Goal: Transaction & Acquisition: Purchase product/service

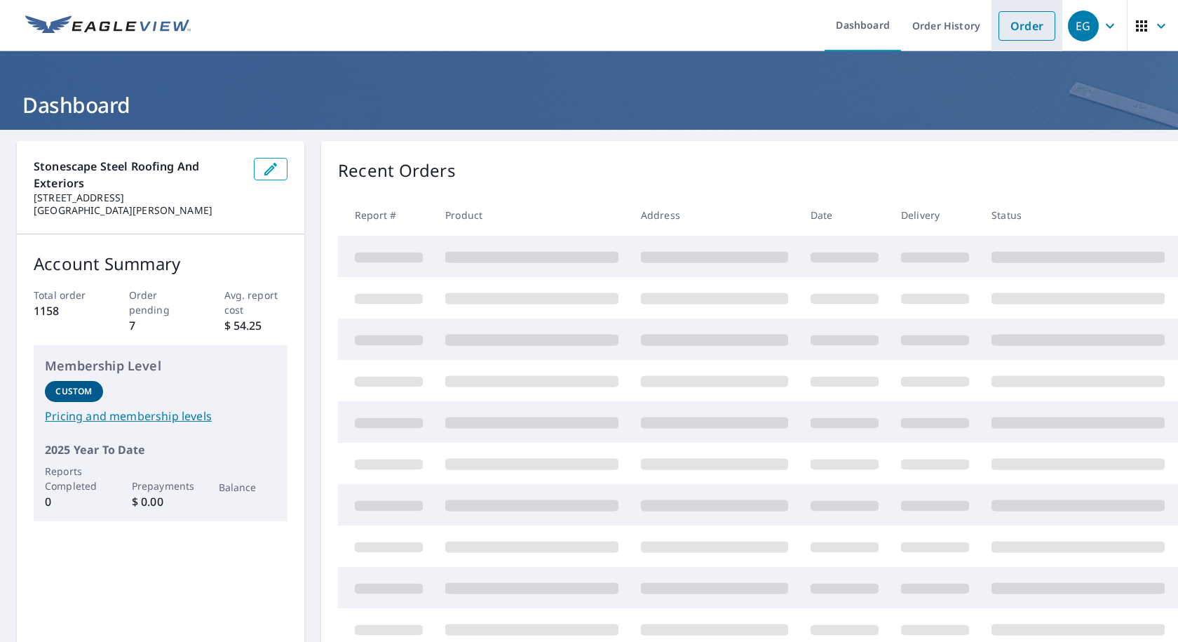
click at [1007, 25] on link "Order" at bounding box center [1026, 25] width 57 height 29
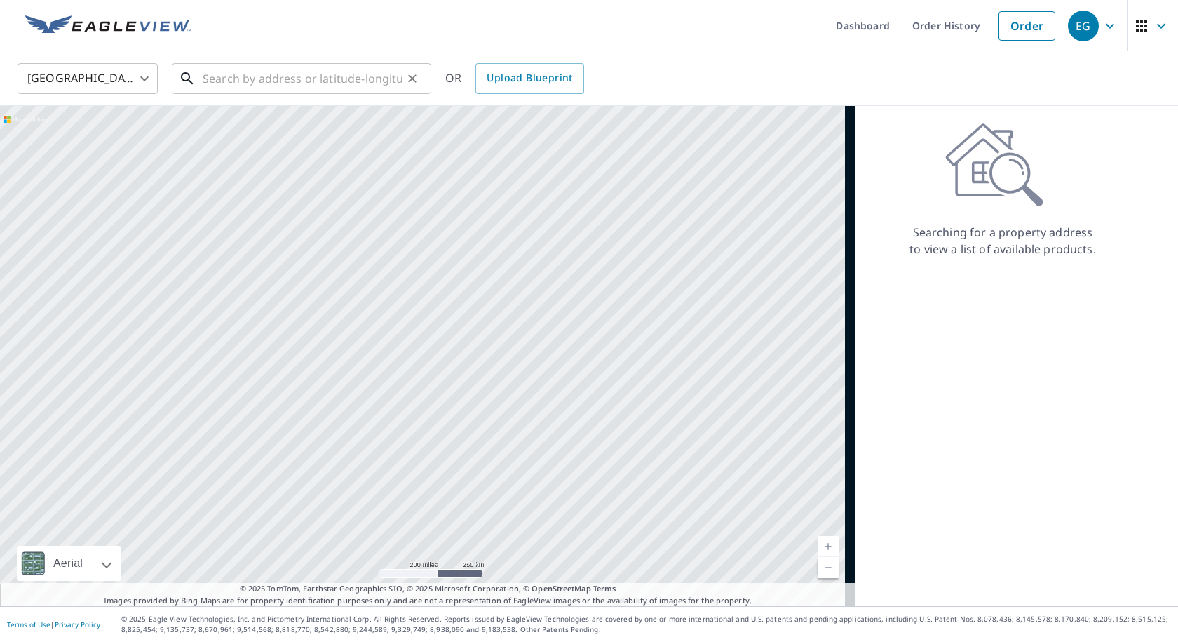
click at [225, 83] on input "text" at bounding box center [303, 78] width 200 height 39
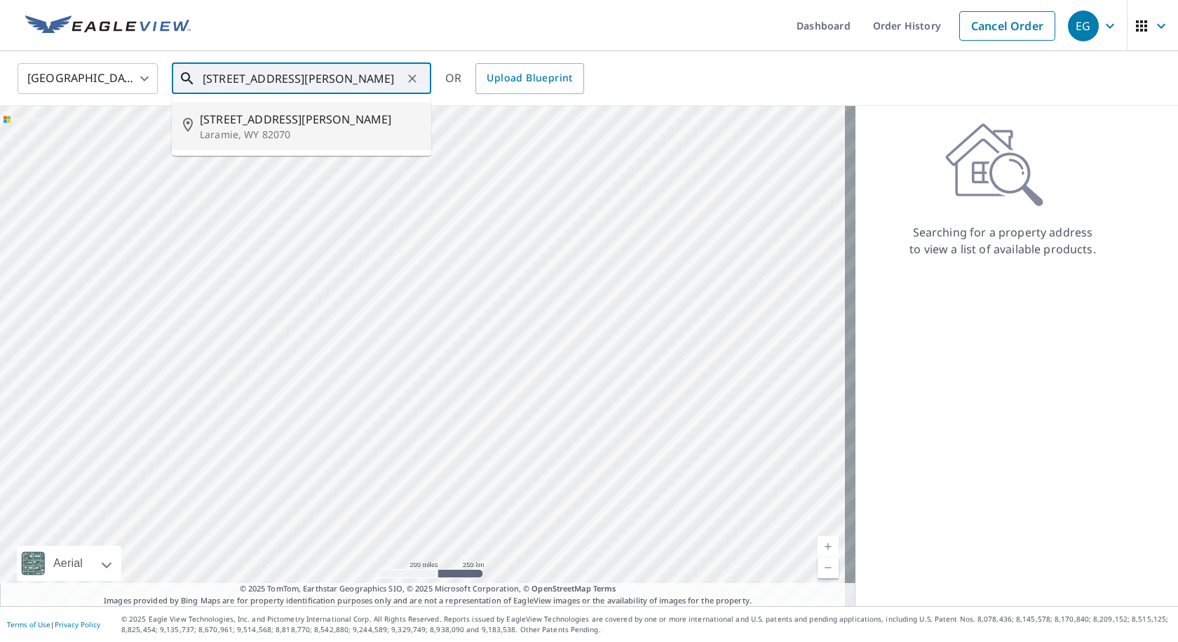
click at [265, 133] on p "Laramie, WY 82070" at bounding box center [310, 135] width 220 height 14
type input "[STREET_ADDRESS][PERSON_NAME]"
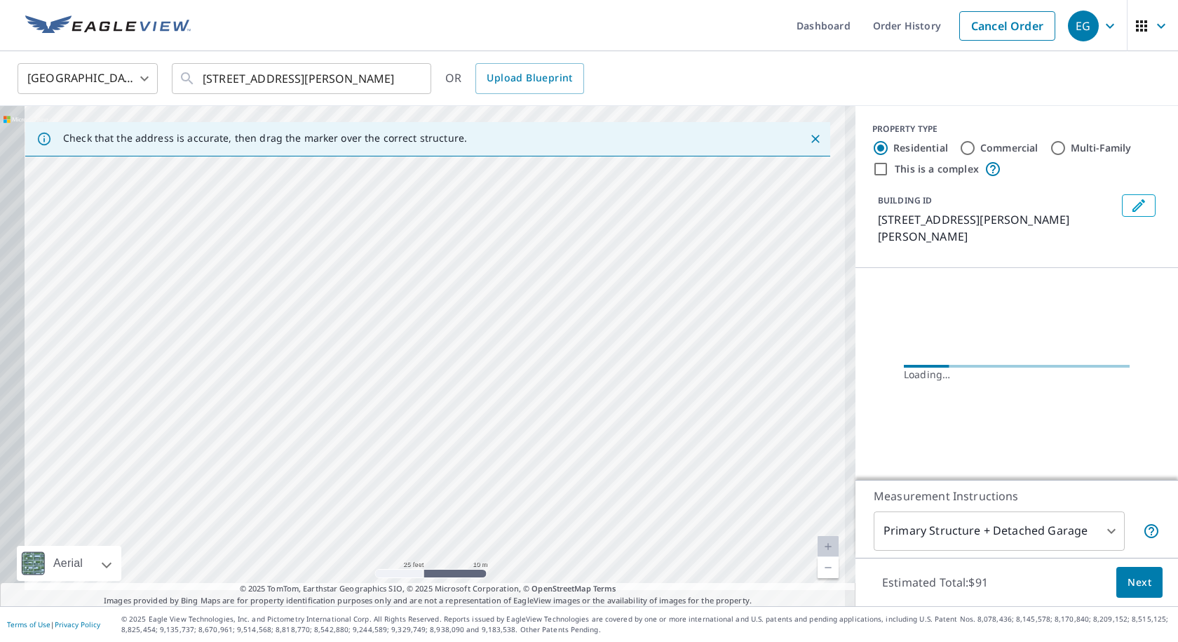
drag, startPoint x: 182, startPoint y: 466, endPoint x: 337, endPoint y: 170, distance: 334.3
click at [337, 170] on div "[STREET_ADDRESS][PERSON_NAME]" at bounding box center [427, 356] width 855 height 500
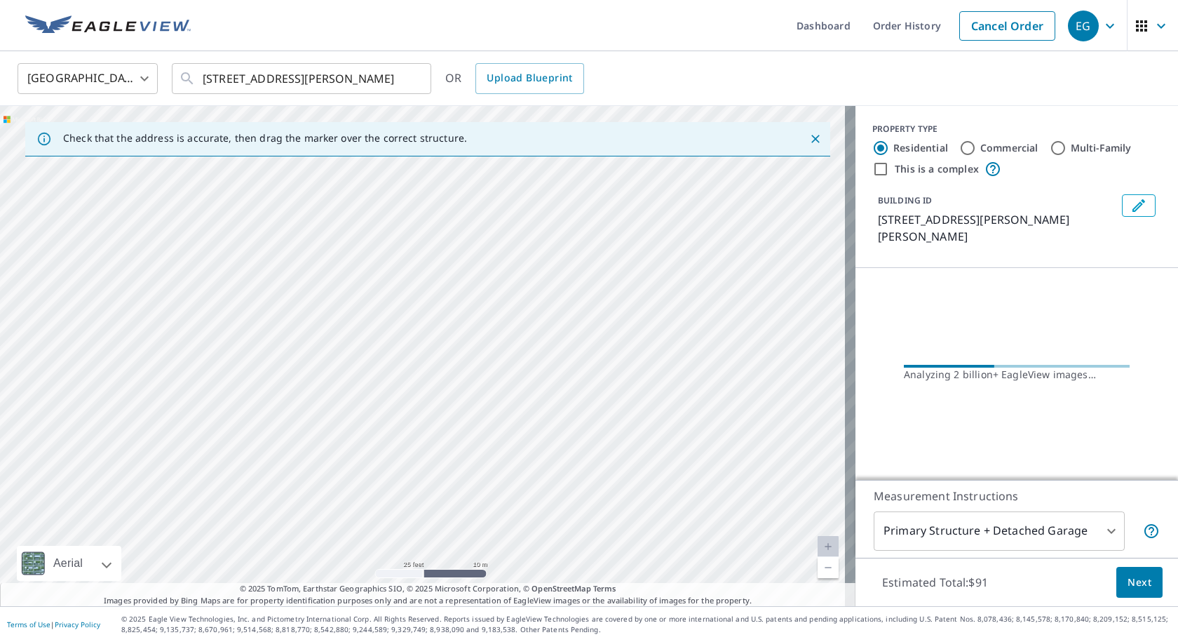
drag, startPoint x: 323, startPoint y: 405, endPoint x: 410, endPoint y: 143, distance: 275.8
click at [410, 143] on div "Check that the address is accurate, then drag the marker over the correct struc…" at bounding box center [427, 356] width 855 height 500
click at [337, 262] on div "[STREET_ADDRESS][PERSON_NAME]" at bounding box center [427, 356] width 855 height 500
drag, startPoint x: 314, startPoint y: 505, endPoint x: 305, endPoint y: 356, distance: 148.9
click at [306, 356] on div "[STREET_ADDRESS][PERSON_NAME]" at bounding box center [427, 356] width 855 height 500
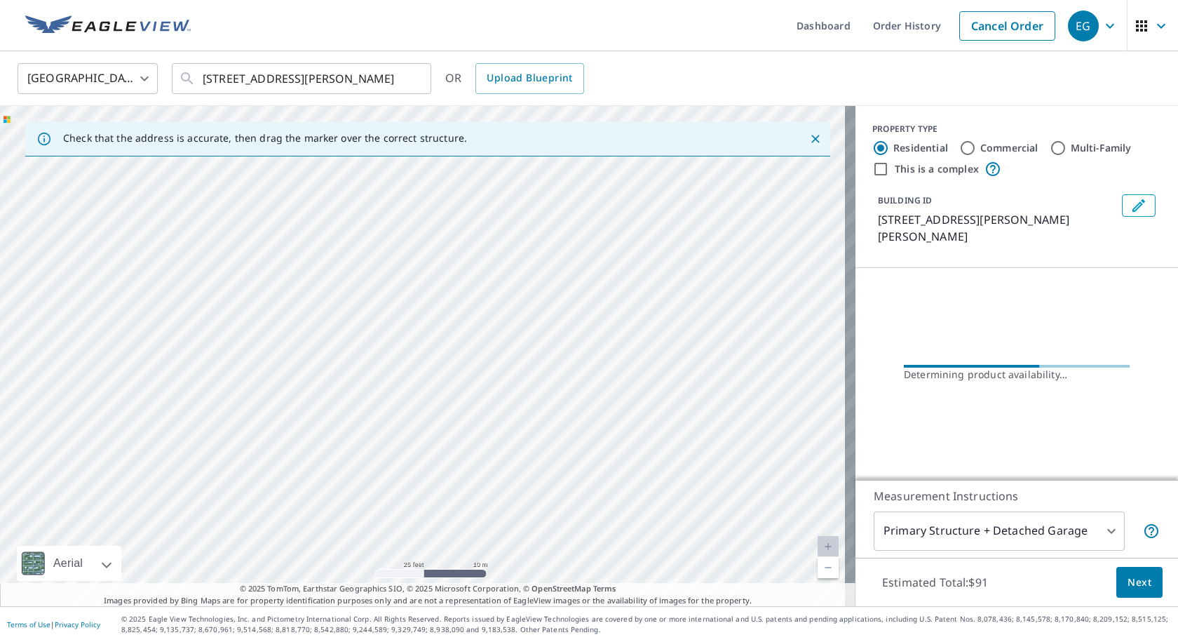
click at [210, 398] on div "[STREET_ADDRESS][PERSON_NAME]" at bounding box center [427, 356] width 855 height 500
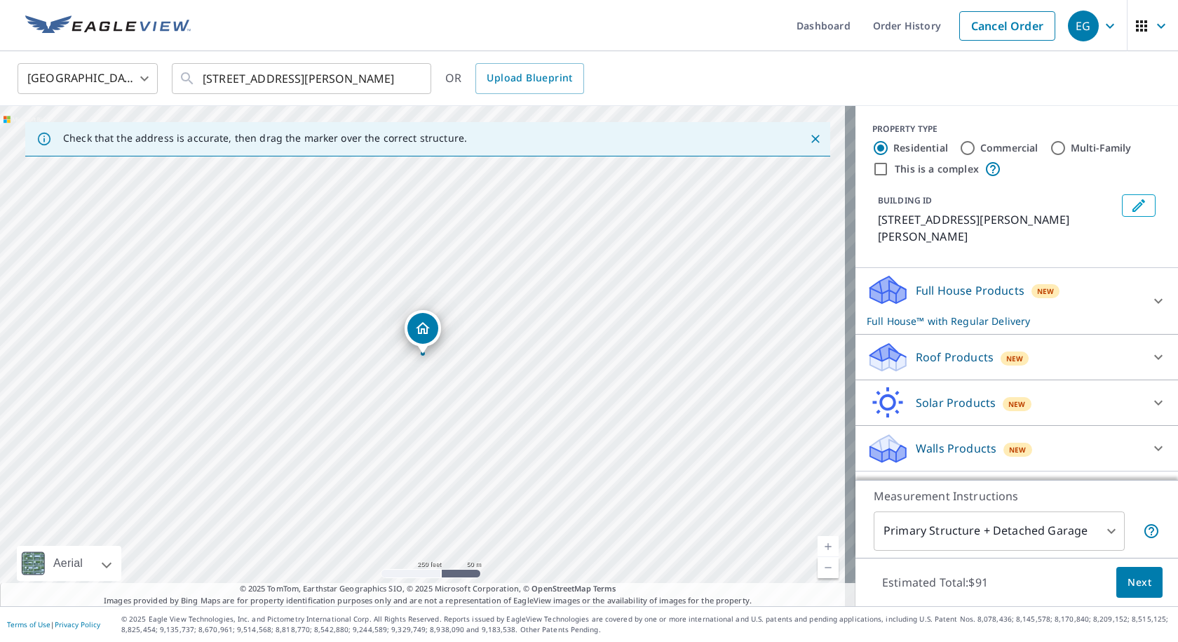
drag, startPoint x: 388, startPoint y: 355, endPoint x: 384, endPoint y: 431, distance: 75.8
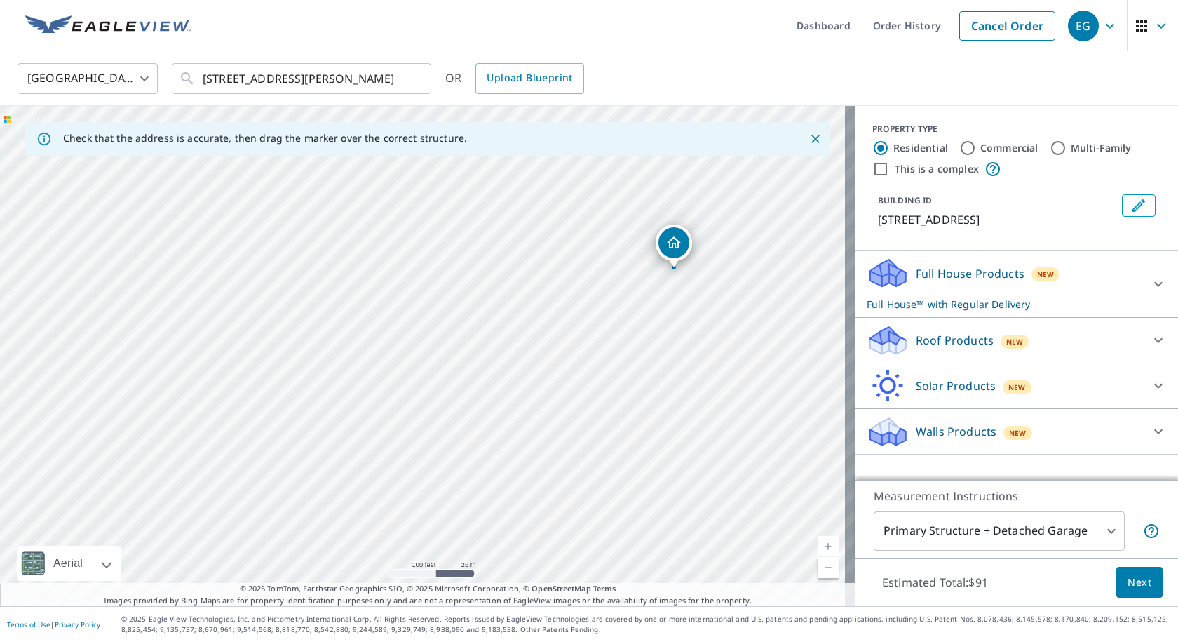
drag, startPoint x: 22, startPoint y: 169, endPoint x: 677, endPoint y: 243, distance: 658.3
drag, startPoint x: 542, startPoint y: 236, endPoint x: 590, endPoint y: 194, distance: 64.1
click at [590, 194] on div "[STREET_ADDRESS][PERSON_NAME]" at bounding box center [427, 356] width 855 height 500
drag, startPoint x: 556, startPoint y: 441, endPoint x: 616, endPoint y: 567, distance: 138.9
click at [616, 567] on div "[STREET_ADDRESS][PERSON_NAME]" at bounding box center [427, 356] width 855 height 500
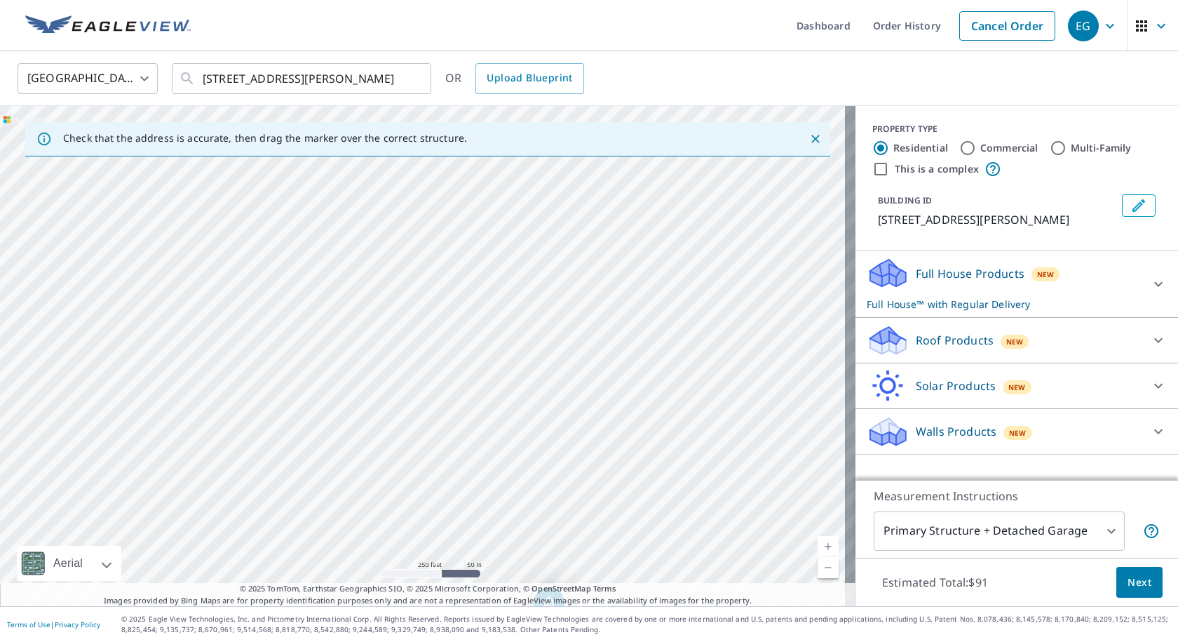
drag, startPoint x: 665, startPoint y: 262, endPoint x: 618, endPoint y: 517, distance: 259.5
click at [618, 517] on div "[STREET_ADDRESS][PERSON_NAME]" at bounding box center [427, 356] width 855 height 500
drag, startPoint x: 673, startPoint y: 266, endPoint x: 623, endPoint y: 557, distance: 294.5
click at [623, 557] on div "[STREET_ADDRESS][PERSON_NAME]" at bounding box center [427, 356] width 855 height 500
drag, startPoint x: 601, startPoint y: 227, endPoint x: 522, endPoint y: 451, distance: 237.1
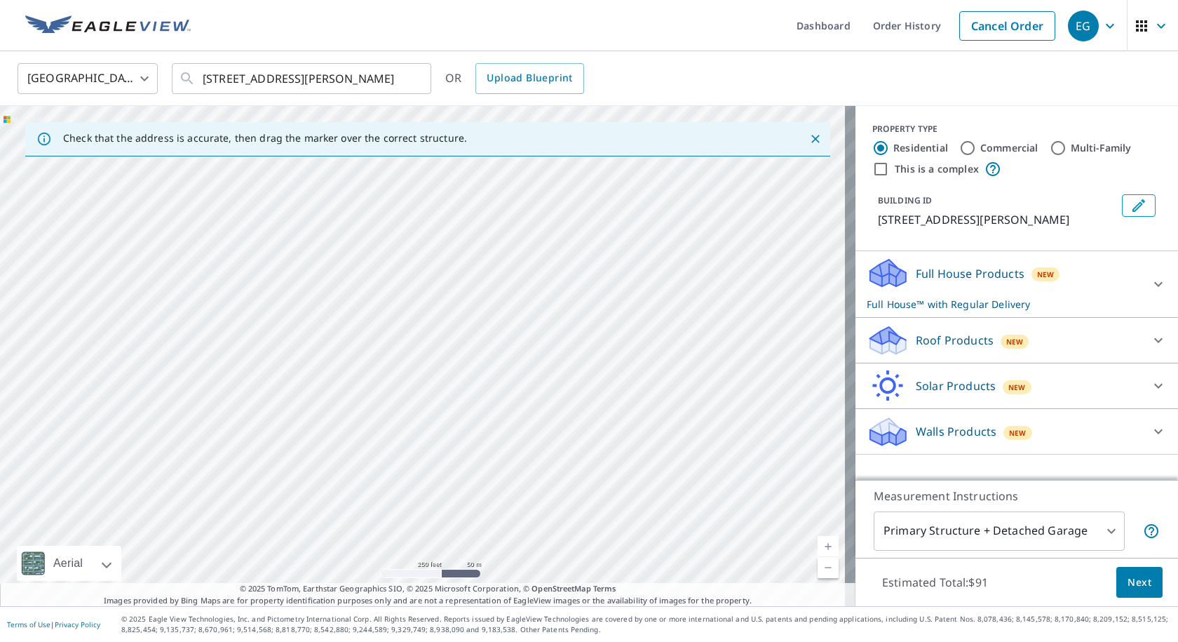
click at [522, 451] on div "[STREET_ADDRESS][PERSON_NAME]" at bounding box center [427, 356] width 855 height 500
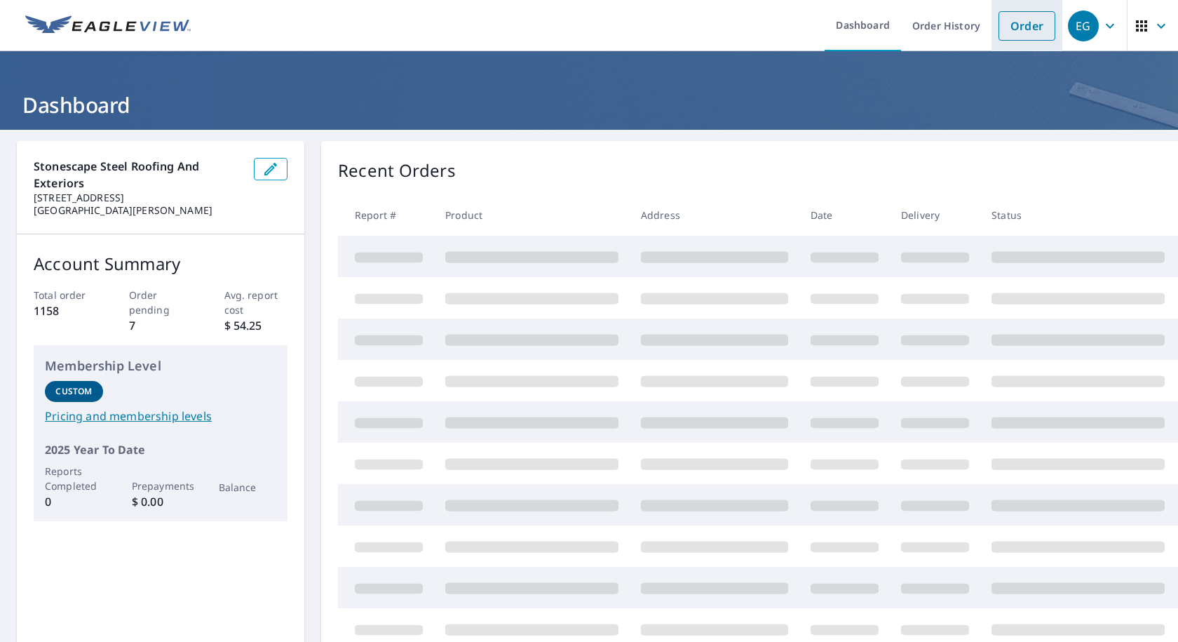
click at [1013, 26] on link "Order" at bounding box center [1026, 25] width 57 height 29
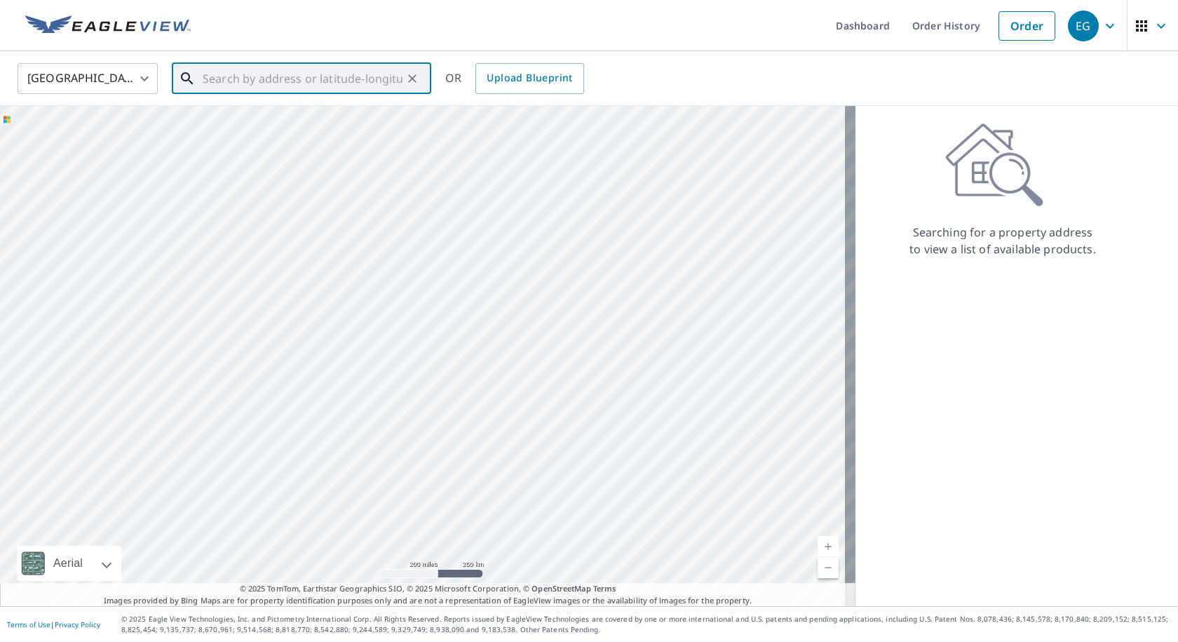
click at [346, 87] on input "text" at bounding box center [303, 78] width 200 height 39
click at [311, 130] on p "Laramie, WY 82070" at bounding box center [310, 135] width 220 height 14
type input "[STREET_ADDRESS][PERSON_NAME]"
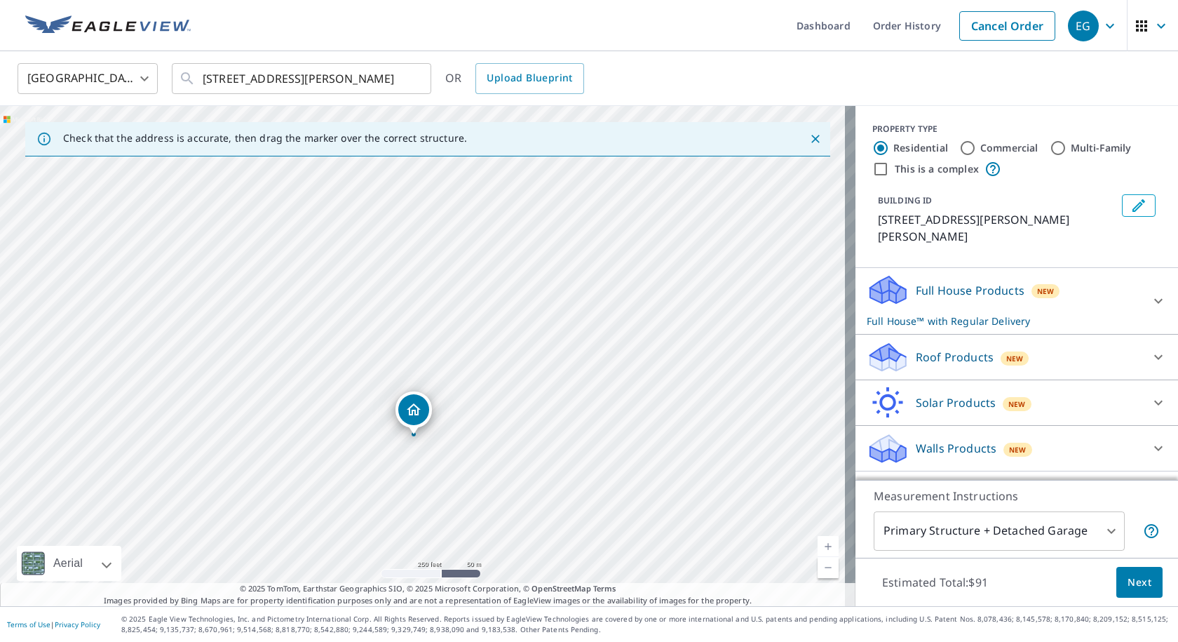
drag, startPoint x: 428, startPoint y: 325, endPoint x: 419, endPoint y: 406, distance: 81.1
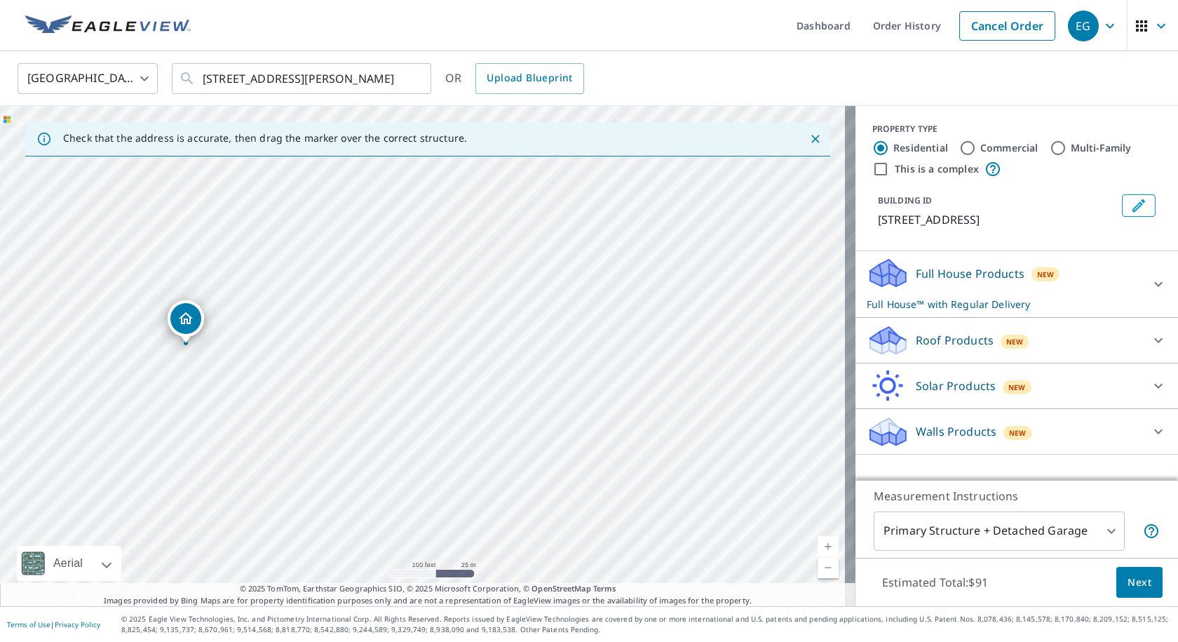
click at [961, 337] on p "Roof Products" at bounding box center [955, 340] width 78 height 17
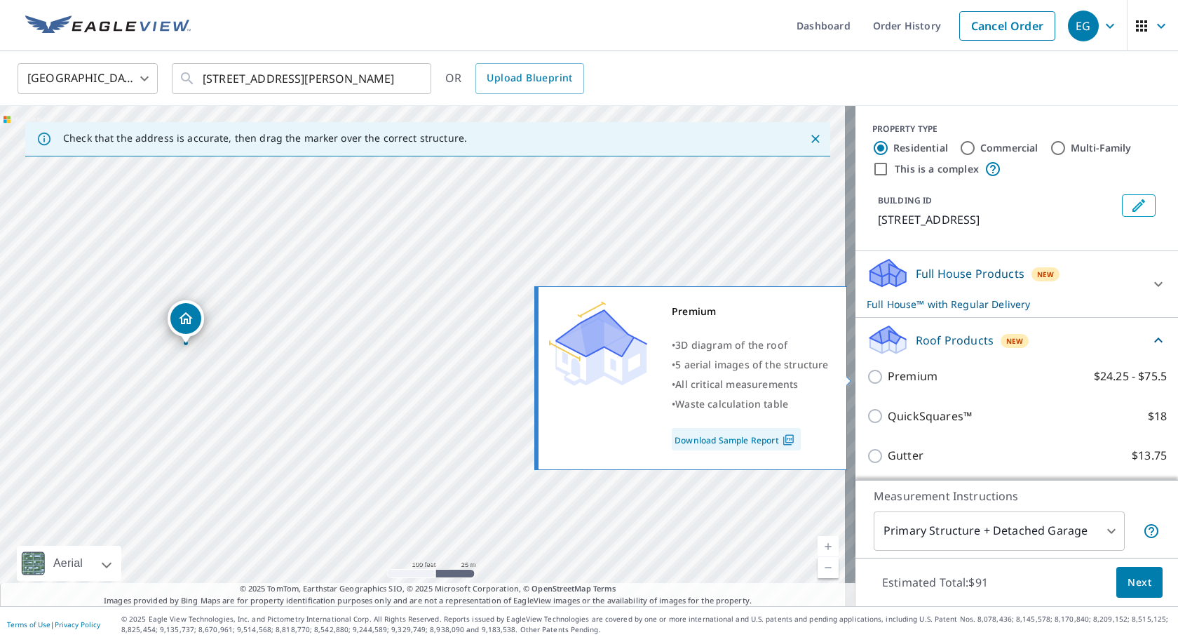
click at [916, 375] on p "Premium" at bounding box center [913, 376] width 50 height 18
click at [888, 375] on input "Premium $24.25 - $75.5" at bounding box center [877, 376] width 21 height 17
checkbox input "true"
checkbox input "false"
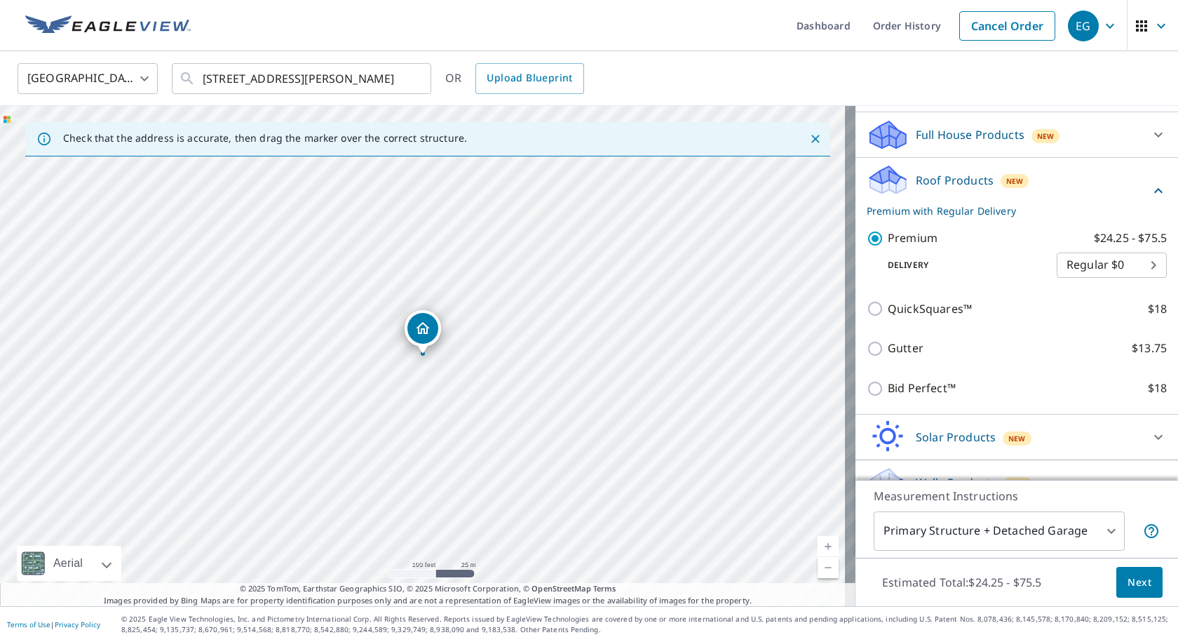
scroll to position [165, 0]
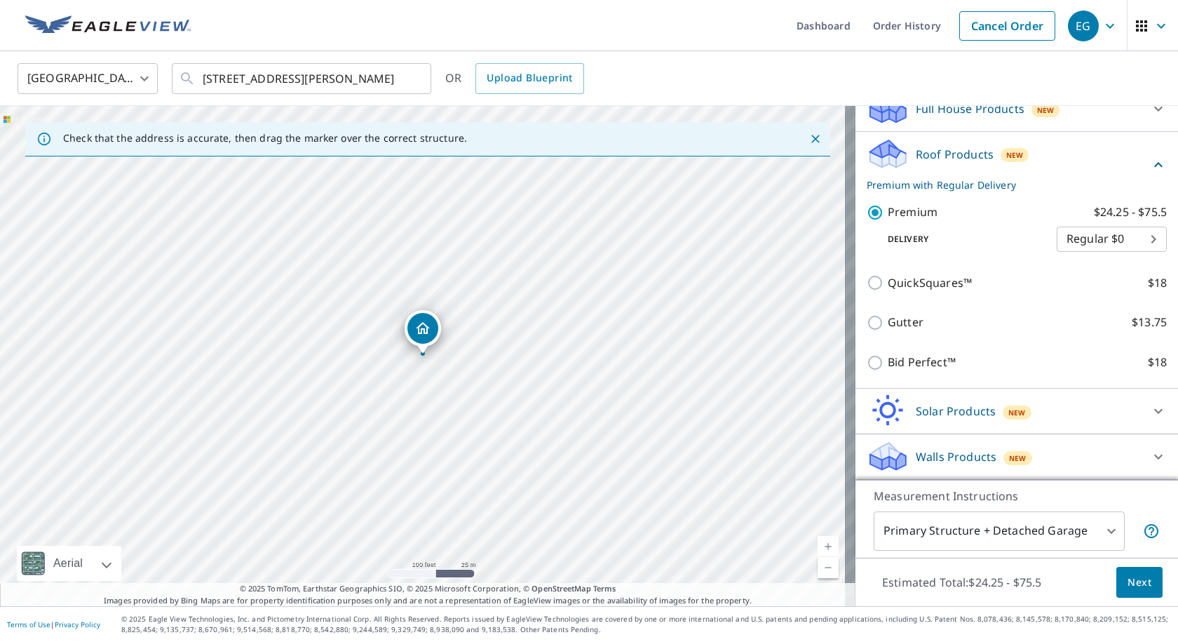
click at [1135, 588] on span "Next" at bounding box center [1139, 583] width 24 height 18
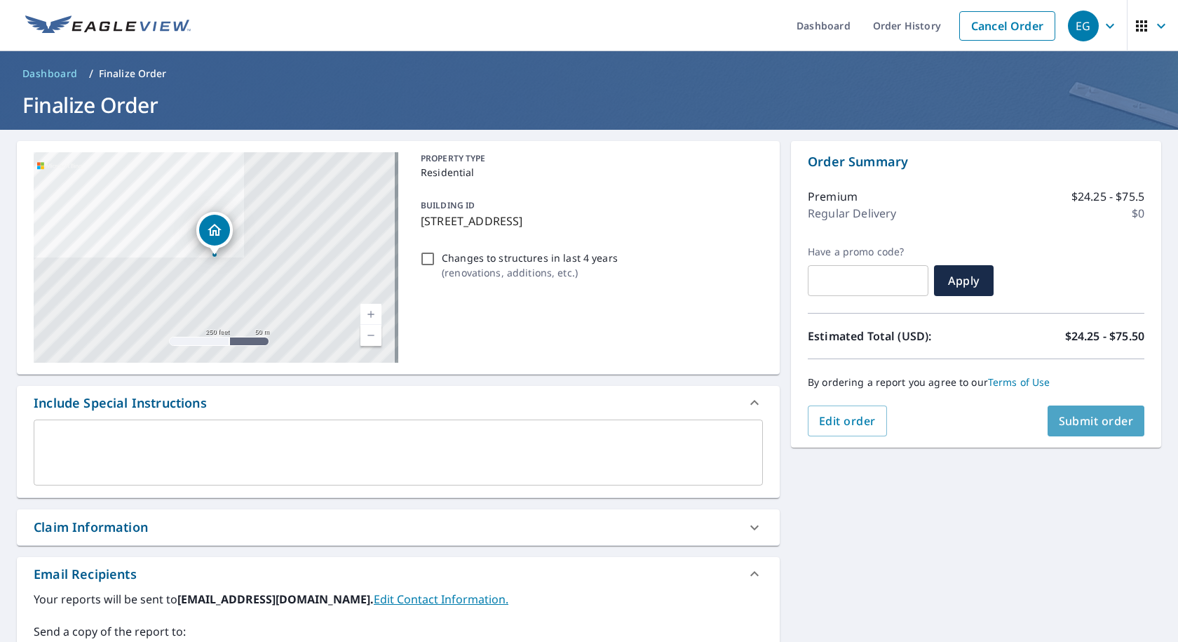
click at [1092, 429] on button "Submit order" at bounding box center [1096, 420] width 97 height 31
